Goal: Task Accomplishment & Management: Manage account settings

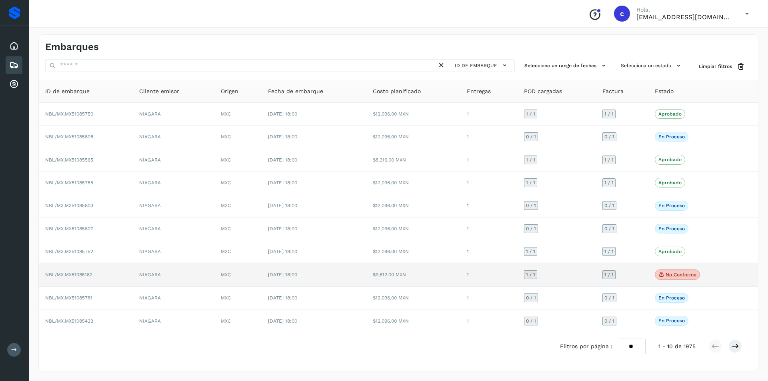
click at [682, 271] on span "No conforme" at bounding box center [676, 274] width 45 height 10
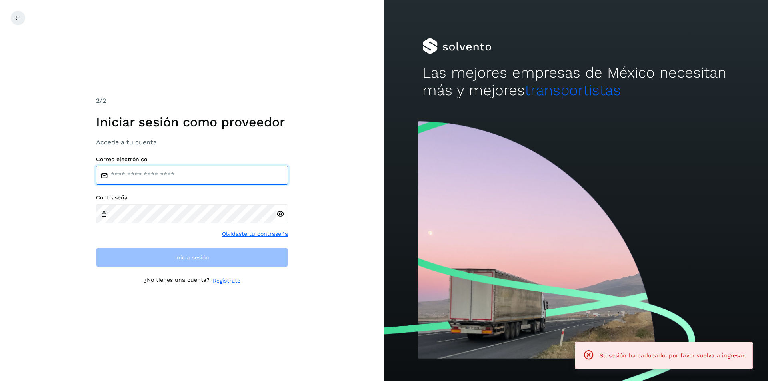
type input "**********"
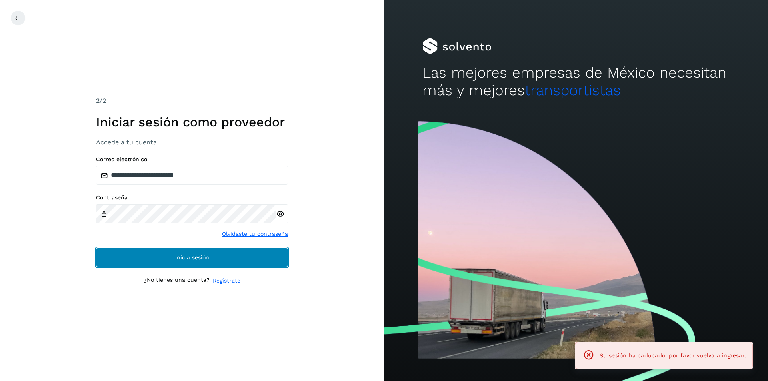
click at [206, 261] on button "Inicia sesión" at bounding box center [192, 257] width 192 height 19
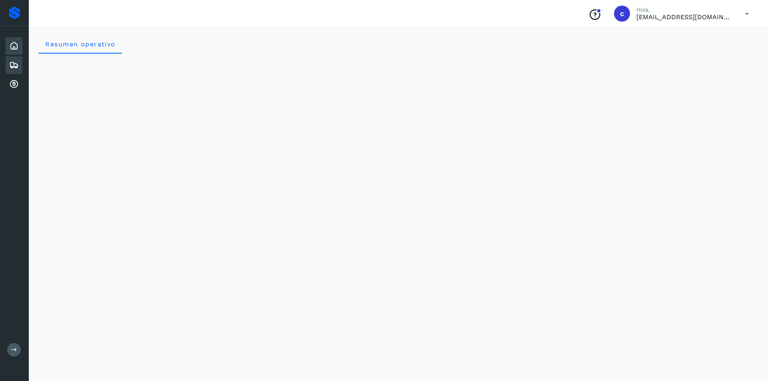
click at [17, 62] on icon at bounding box center [14, 65] width 10 height 10
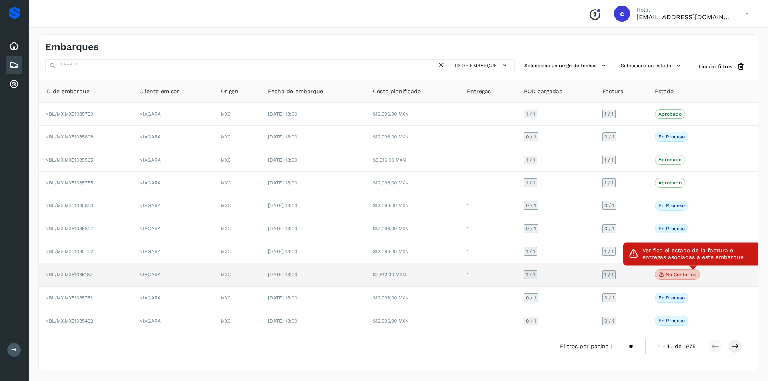
click at [666, 271] on span "No conforme" at bounding box center [676, 274] width 45 height 10
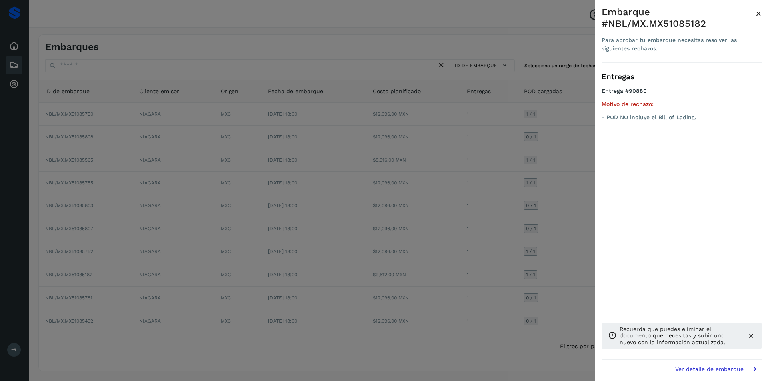
click at [480, 254] on div at bounding box center [384, 190] width 768 height 381
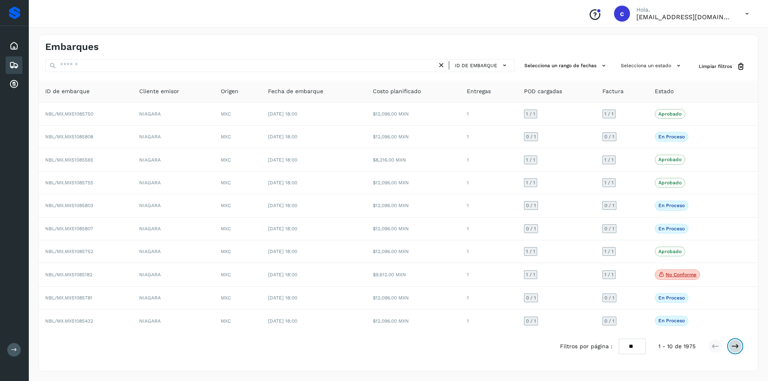
click at [732, 351] on button at bounding box center [735, 346] width 14 height 14
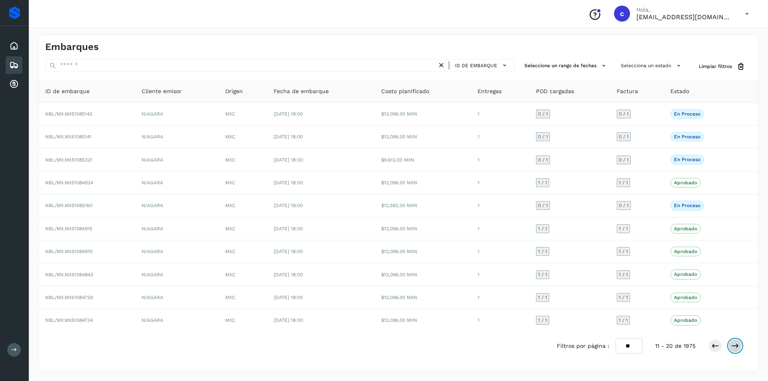
click at [732, 351] on button at bounding box center [735, 346] width 14 height 14
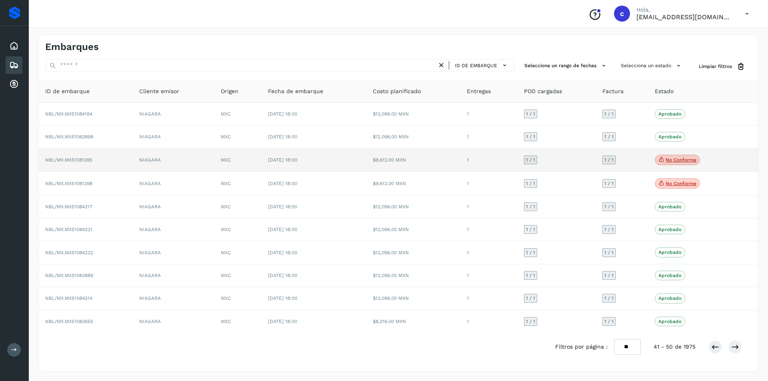
click at [674, 158] on p "No conforme" at bounding box center [680, 160] width 31 height 6
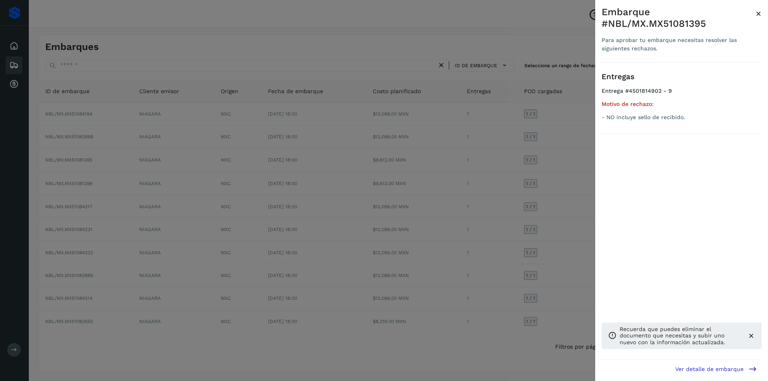
click at [572, 178] on div at bounding box center [384, 190] width 768 height 381
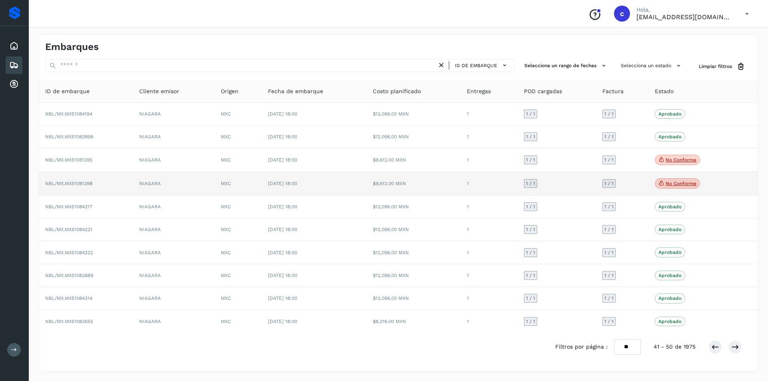
click at [672, 185] on p "No conforme" at bounding box center [680, 184] width 31 height 6
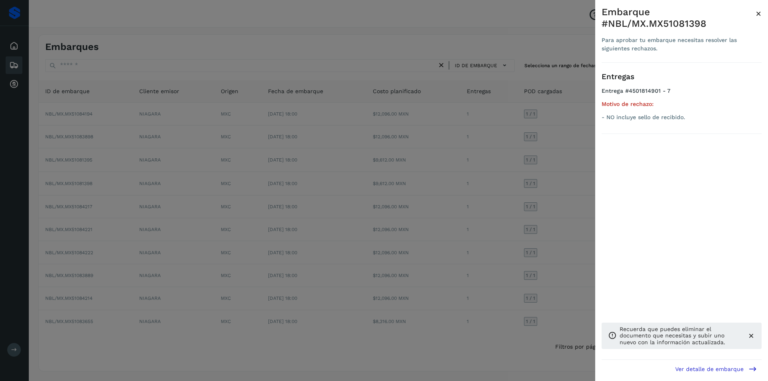
click at [587, 199] on div at bounding box center [384, 190] width 768 height 381
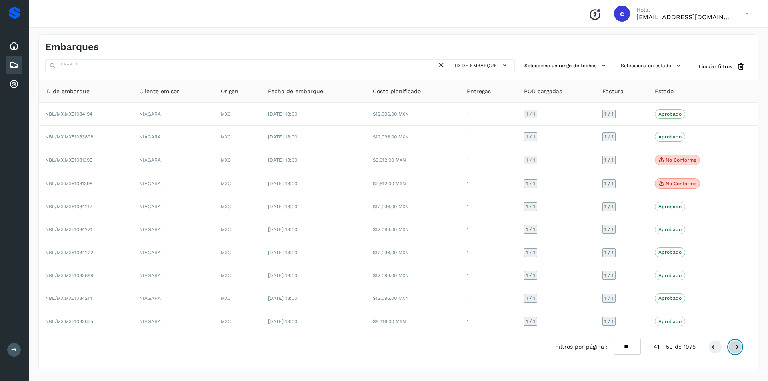
click at [735, 347] on icon at bounding box center [735, 347] width 8 height 8
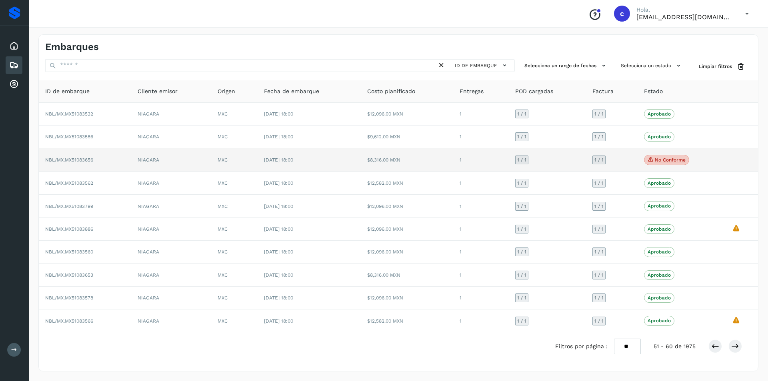
click at [675, 160] on p "No conforme" at bounding box center [669, 160] width 31 height 6
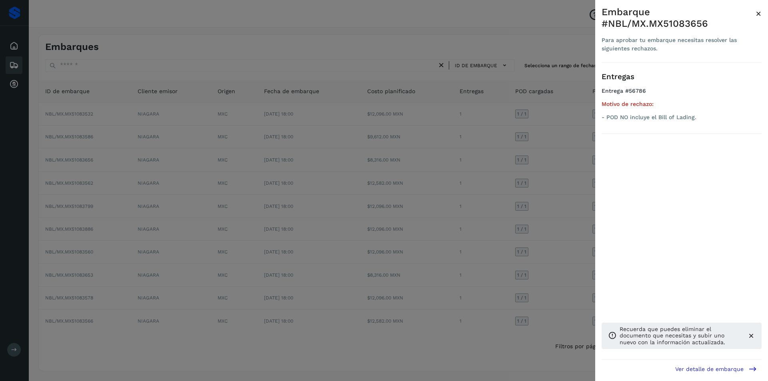
click at [504, 188] on div at bounding box center [384, 190] width 768 height 381
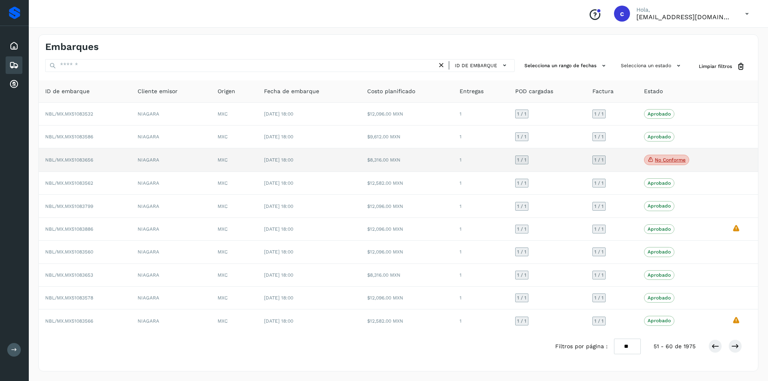
click at [656, 162] on p "No conforme" at bounding box center [669, 160] width 31 height 6
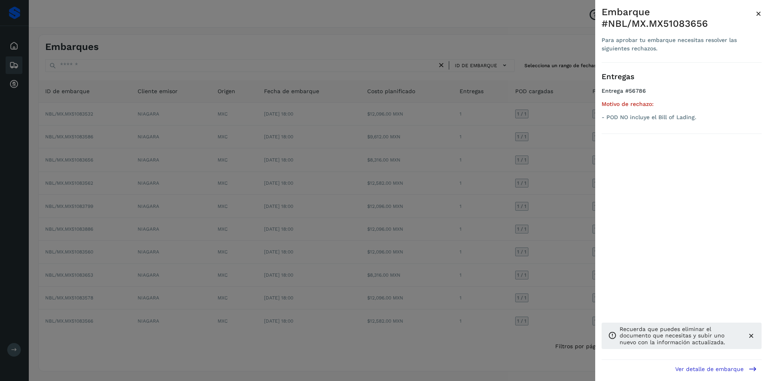
click at [541, 190] on div at bounding box center [384, 190] width 768 height 381
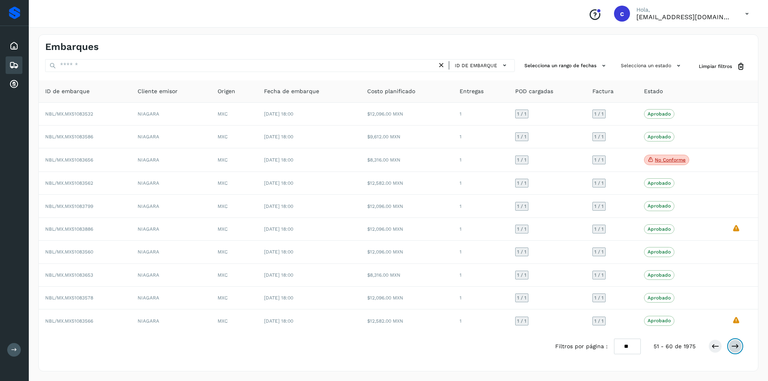
click at [738, 344] on icon at bounding box center [735, 346] width 8 height 8
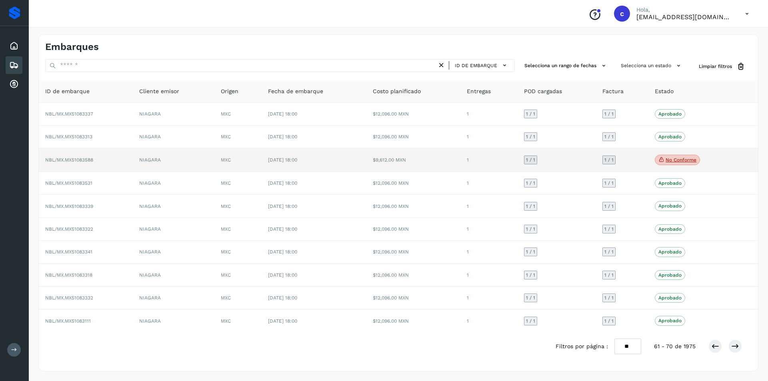
click at [677, 157] on p "No conforme" at bounding box center [680, 160] width 31 height 6
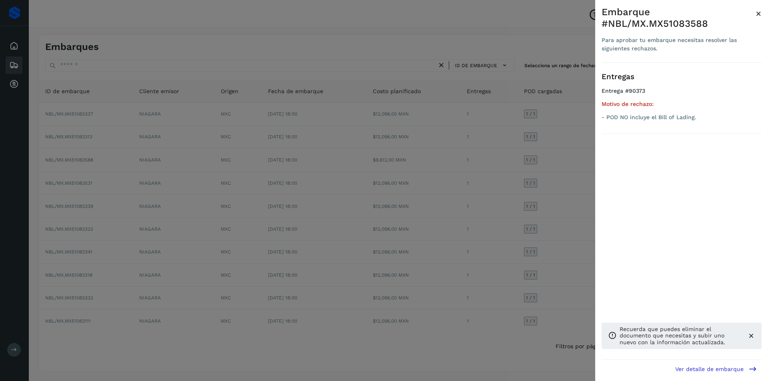
click at [548, 162] on div at bounding box center [384, 190] width 768 height 381
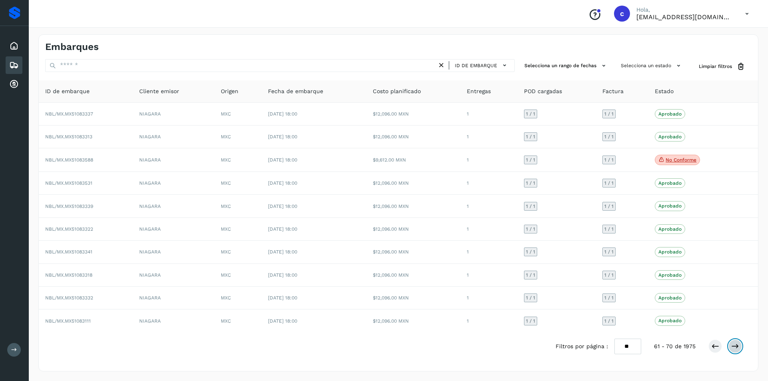
click at [734, 344] on icon at bounding box center [735, 346] width 8 height 8
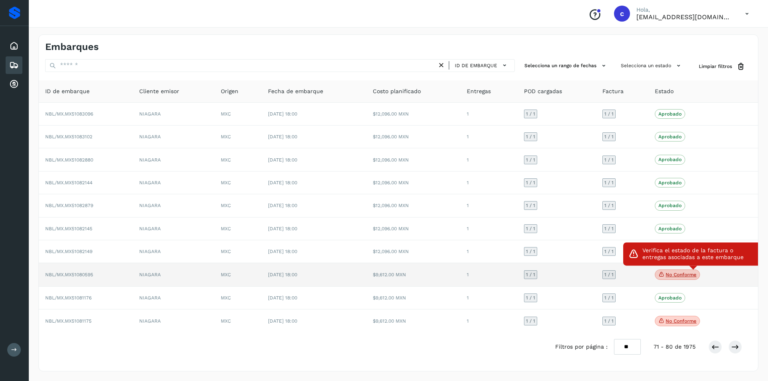
click at [687, 273] on p "No conforme" at bounding box center [680, 275] width 31 height 6
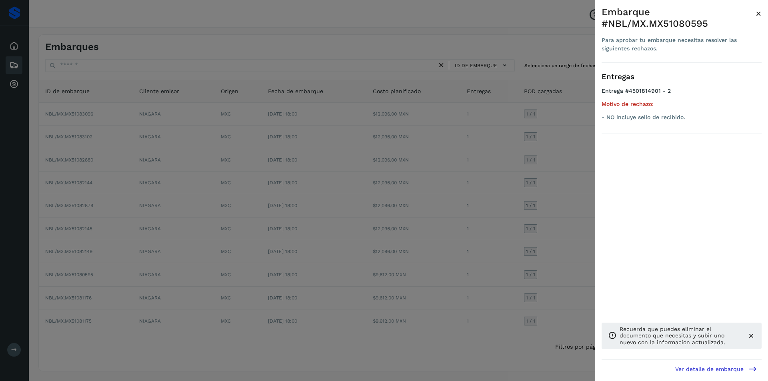
click at [481, 268] on div at bounding box center [384, 190] width 768 height 381
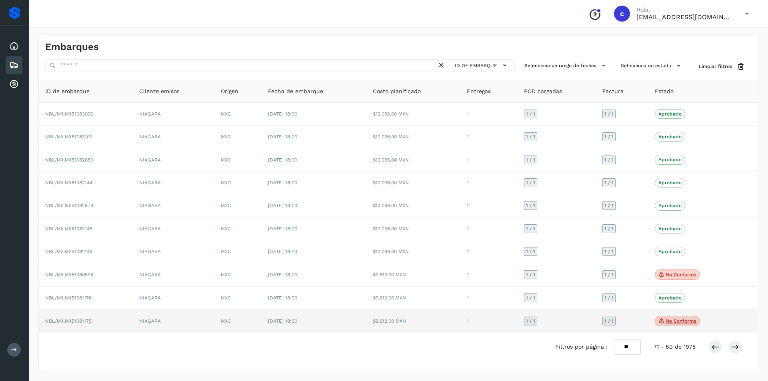
click at [664, 321] on icon at bounding box center [661, 320] width 6 height 7
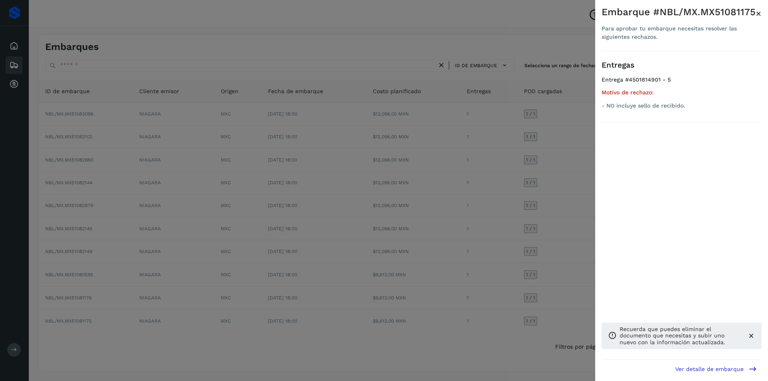
click at [437, 249] on div at bounding box center [384, 190] width 768 height 381
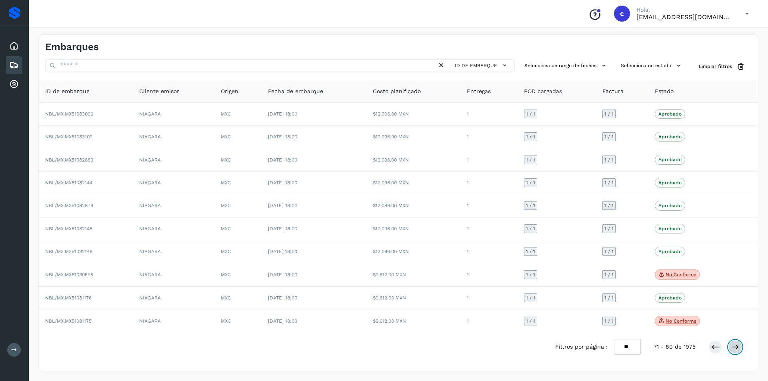
click at [737, 345] on icon at bounding box center [735, 347] width 8 height 8
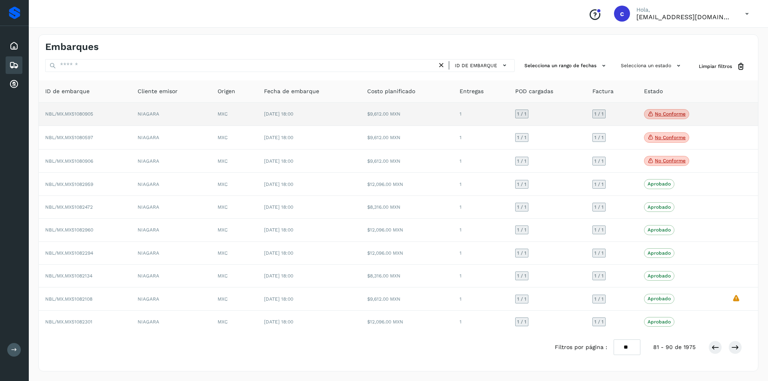
click at [663, 114] on p "No conforme" at bounding box center [669, 114] width 31 height 6
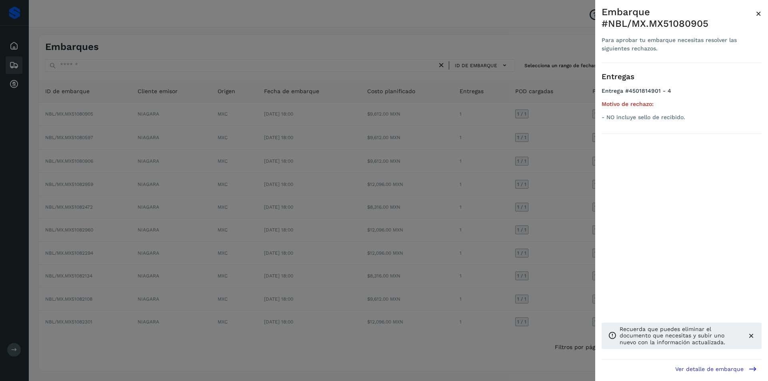
click at [564, 154] on div at bounding box center [384, 190] width 768 height 381
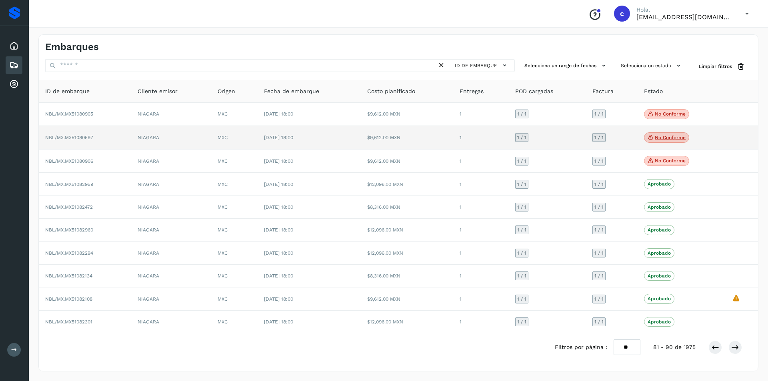
click at [660, 138] on p "No conforme" at bounding box center [669, 138] width 31 height 6
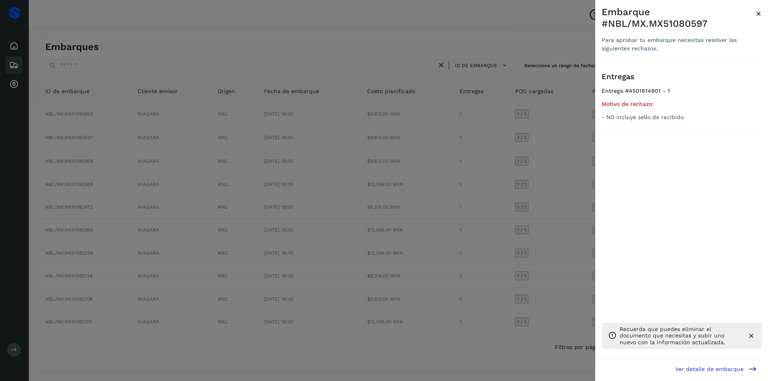
click at [539, 172] on div at bounding box center [384, 190] width 768 height 381
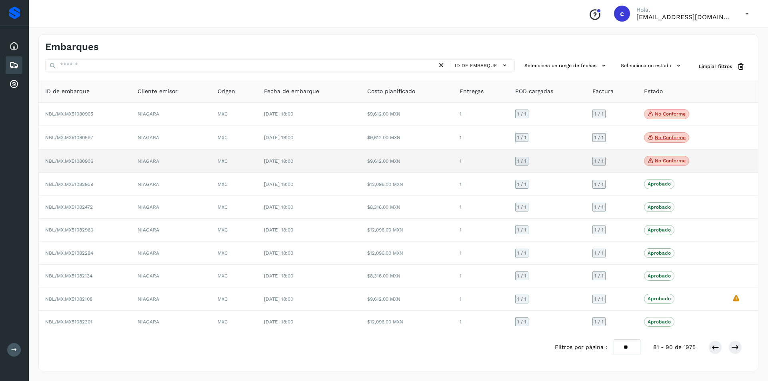
click at [669, 164] on span "No conforme" at bounding box center [666, 161] width 45 height 10
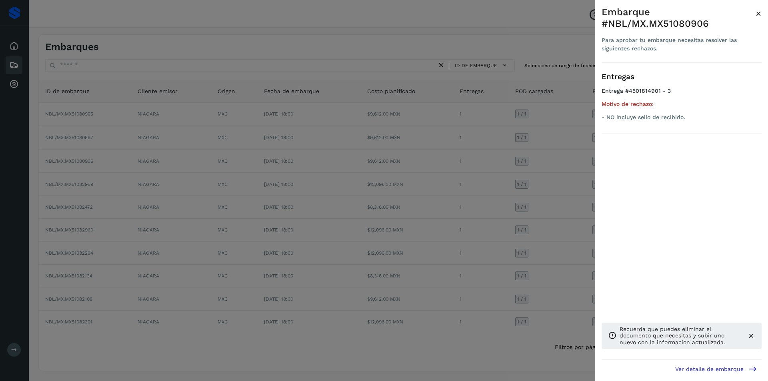
click at [564, 173] on div at bounding box center [384, 190] width 768 height 381
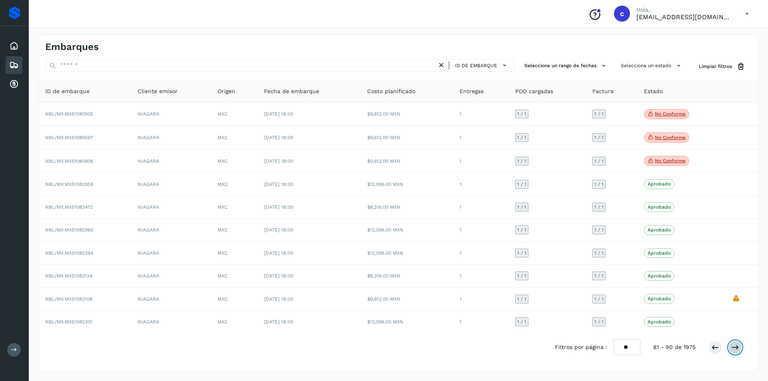
click at [737, 349] on icon at bounding box center [735, 347] width 8 height 8
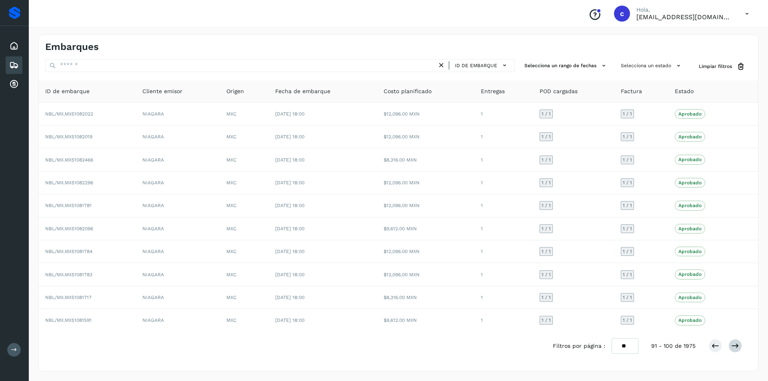
click at [741, 349] on div at bounding box center [725, 346] width 34 height 14
click at [738, 349] on icon at bounding box center [735, 346] width 8 height 8
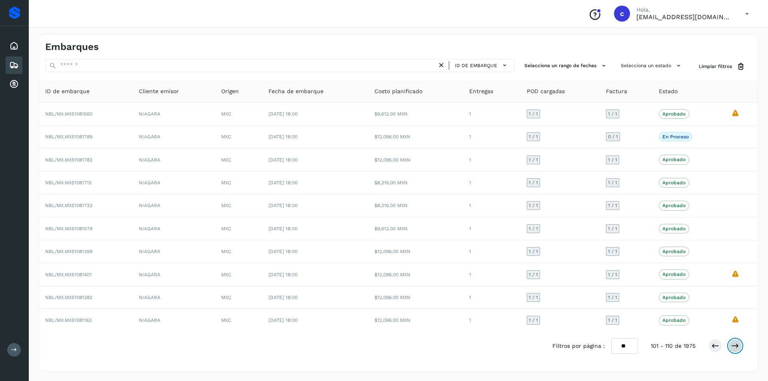
click at [738, 349] on icon at bounding box center [735, 346] width 8 height 8
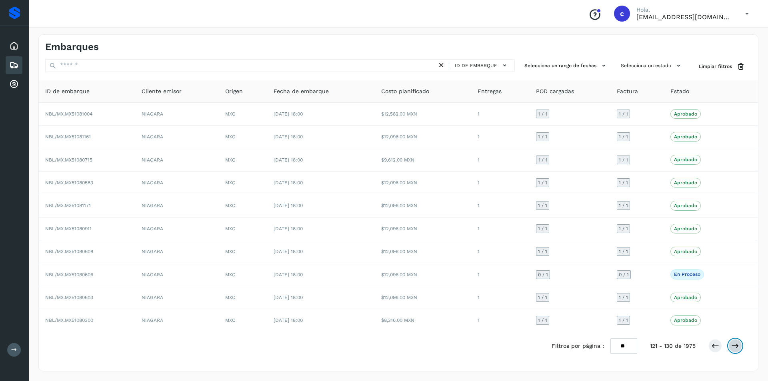
click at [738, 349] on icon at bounding box center [735, 346] width 8 height 8
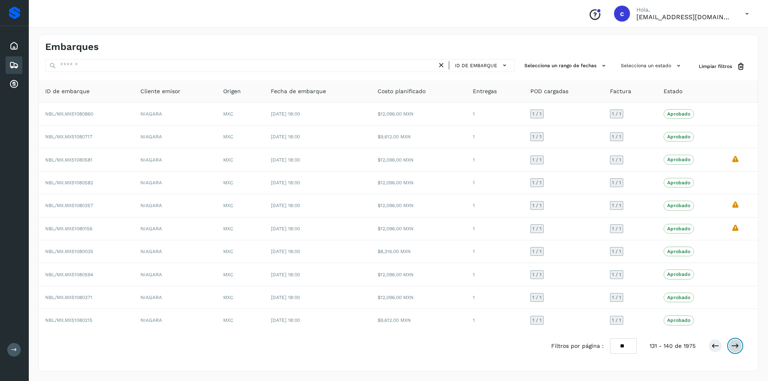
click at [738, 349] on icon at bounding box center [735, 346] width 8 height 8
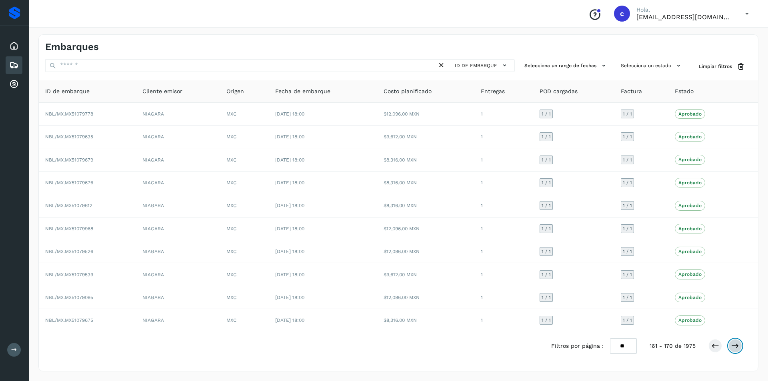
click at [738, 349] on icon at bounding box center [735, 346] width 8 height 8
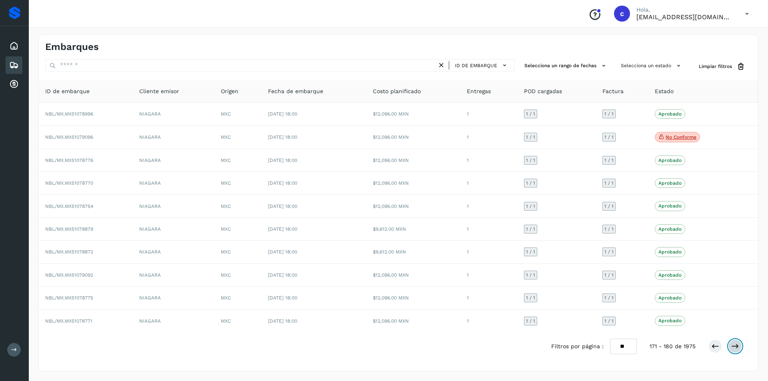
click at [738, 349] on icon at bounding box center [735, 346] width 8 height 8
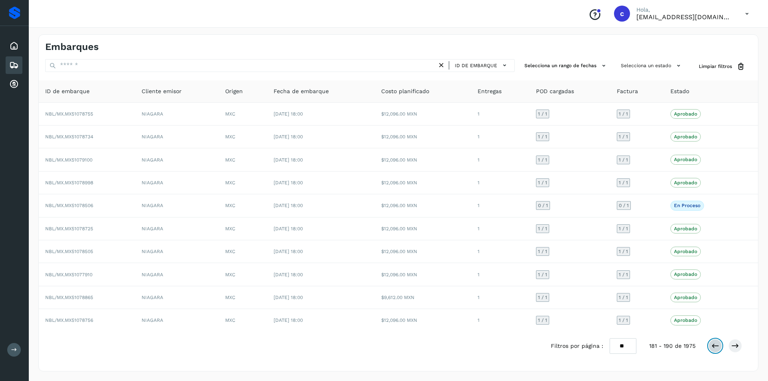
click at [714, 345] on icon at bounding box center [715, 346] width 8 height 8
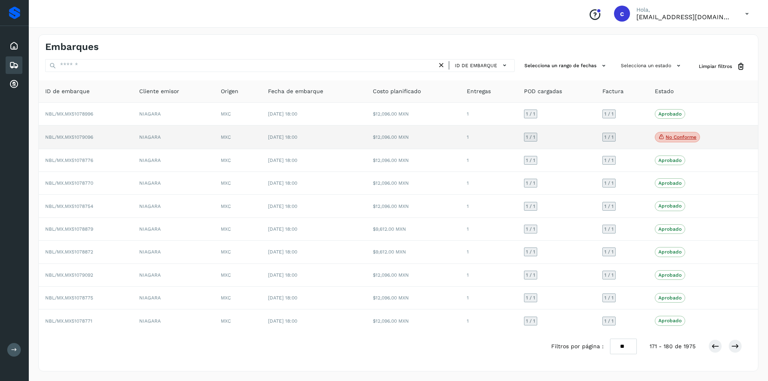
click at [682, 135] on p "No conforme" at bounding box center [680, 137] width 31 height 6
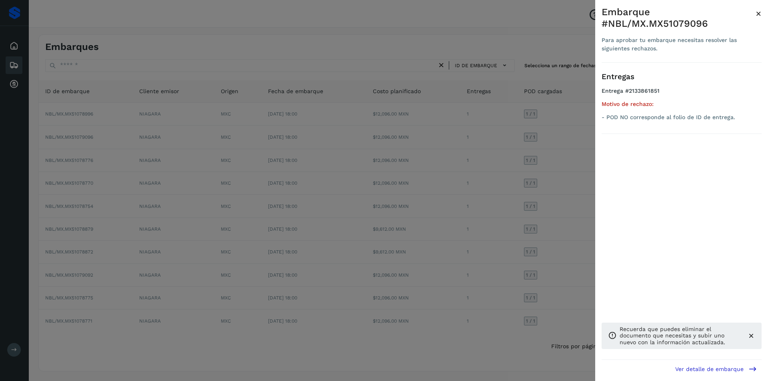
click at [493, 226] on div at bounding box center [384, 190] width 768 height 381
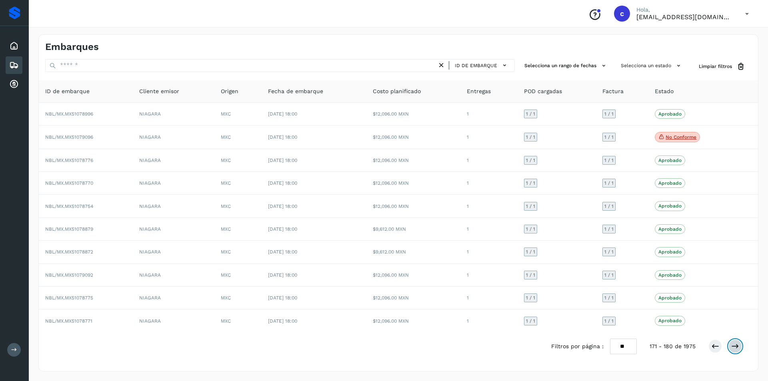
click at [736, 346] on icon at bounding box center [735, 346] width 8 height 8
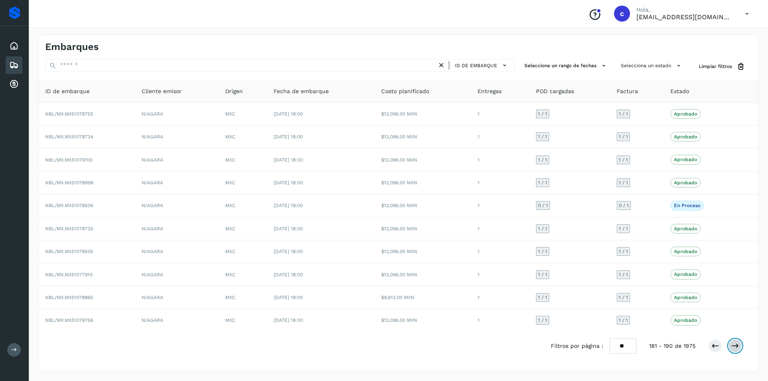
click at [736, 345] on icon at bounding box center [735, 346] width 8 height 8
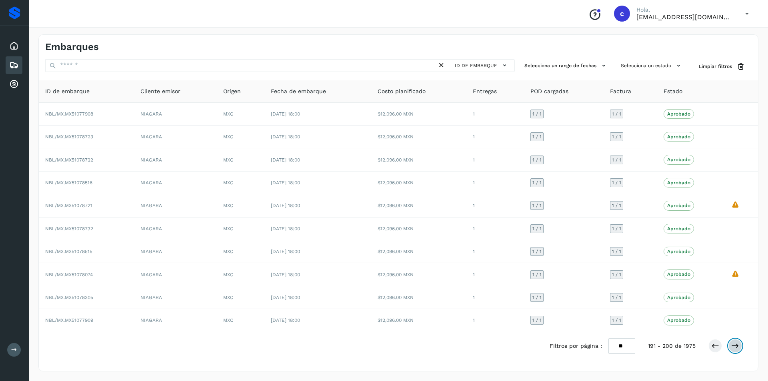
click at [736, 345] on icon at bounding box center [735, 346] width 8 height 8
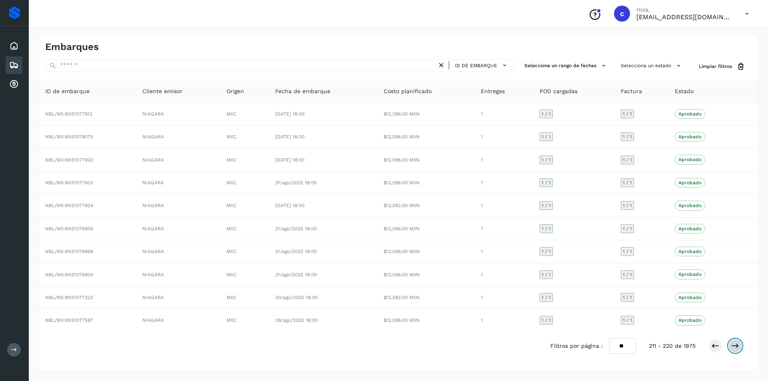
click at [736, 345] on icon at bounding box center [735, 346] width 8 height 8
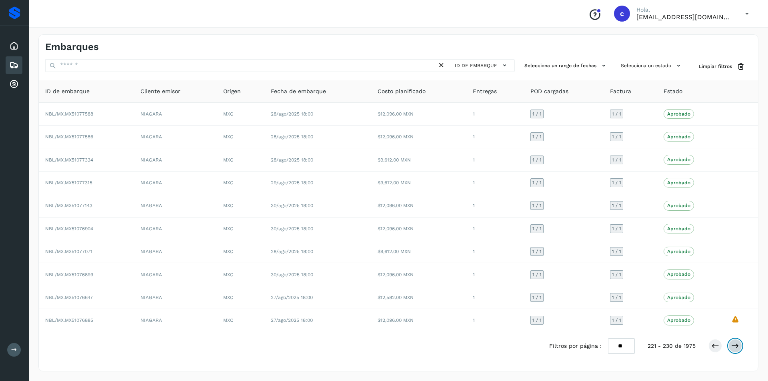
click at [736, 345] on icon at bounding box center [735, 346] width 8 height 8
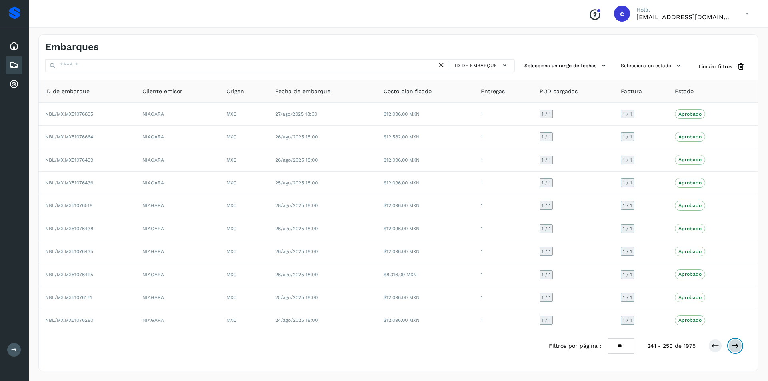
click at [736, 345] on icon at bounding box center [735, 346] width 8 height 8
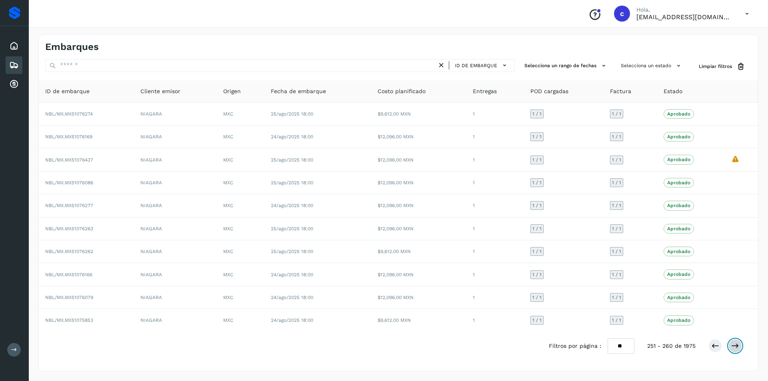
click at [736, 345] on icon at bounding box center [735, 346] width 8 height 8
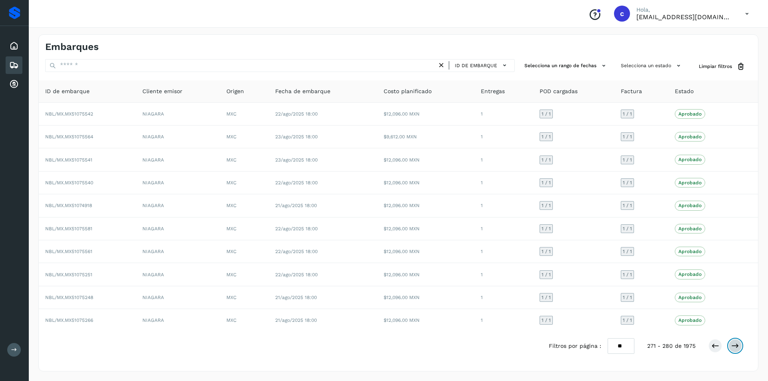
click at [736, 345] on icon at bounding box center [735, 346] width 8 height 8
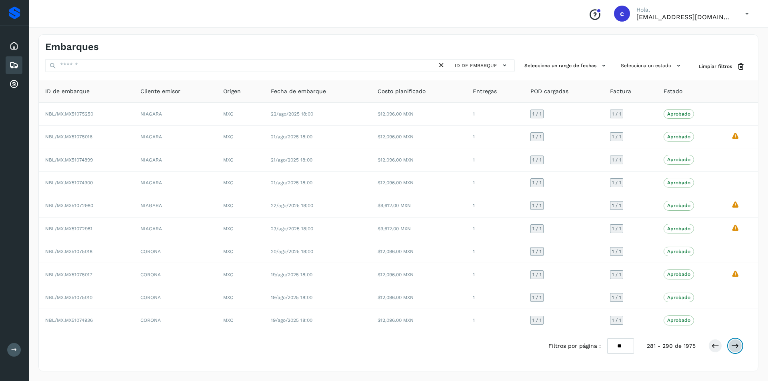
click at [736, 345] on icon at bounding box center [735, 346] width 8 height 8
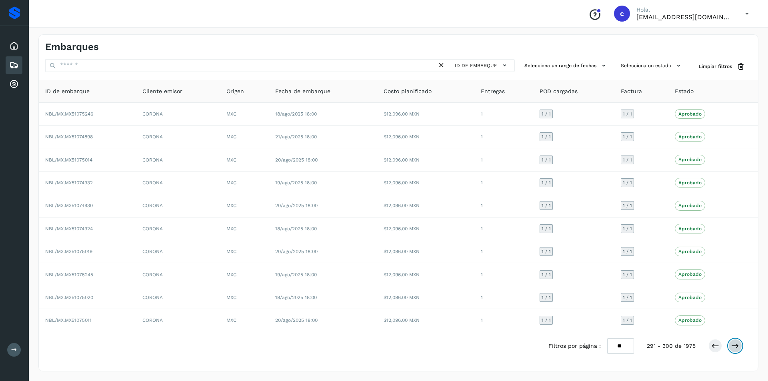
click at [734, 343] on icon at bounding box center [735, 346] width 8 height 8
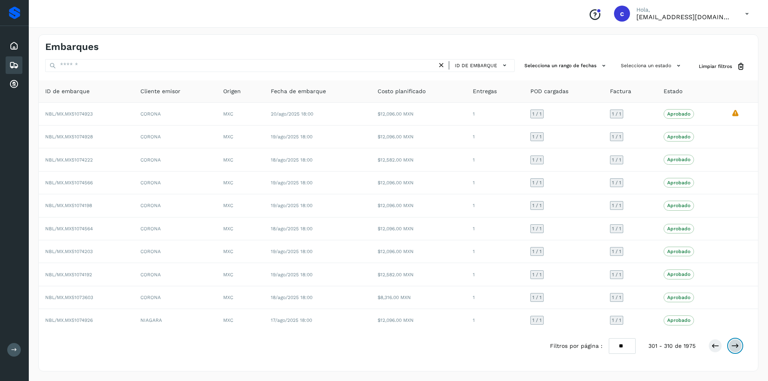
click at [734, 343] on icon at bounding box center [735, 346] width 8 height 8
click at [13, 46] on icon at bounding box center [14, 46] width 10 height 10
